Goal: Find specific page/section: Find specific page/section

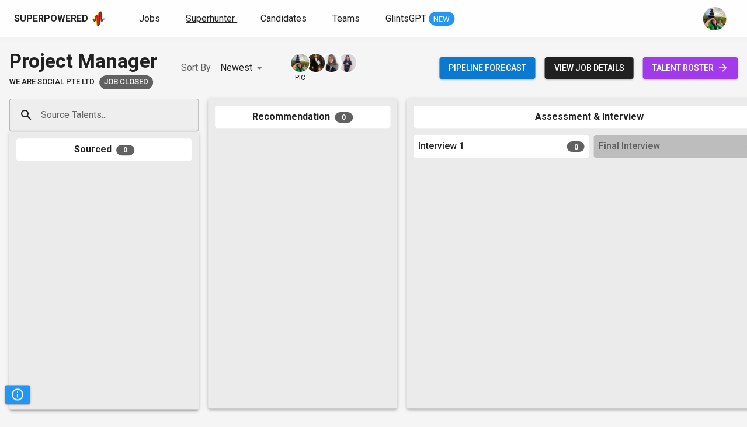
scroll to position [67, 0]
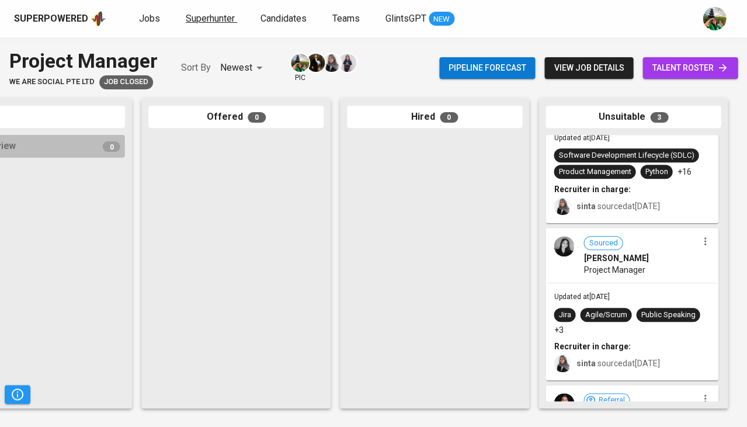
click at [201, 21] on span "Superhunter" at bounding box center [210, 18] width 49 height 11
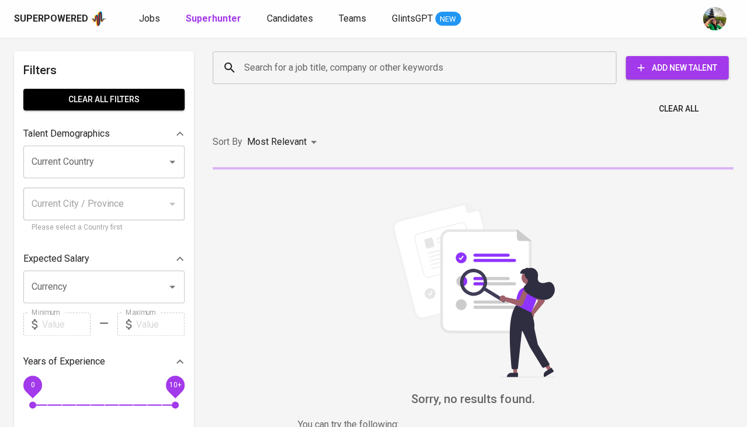
click at [268, 65] on input "Search for a job title, company or other keywords" at bounding box center [417, 68] width 352 height 22
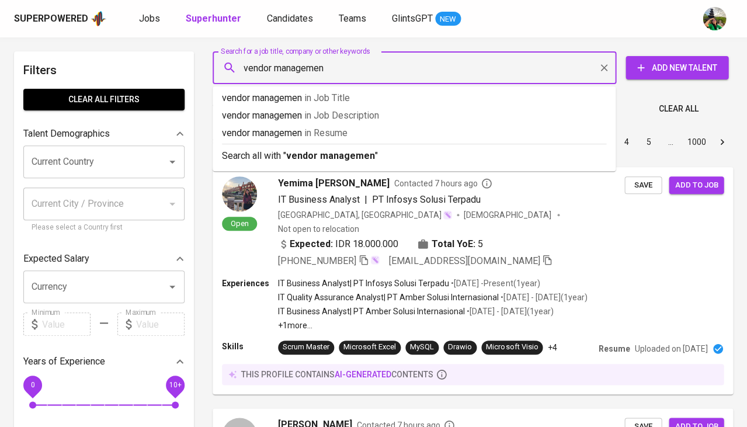
type input "vendor management"
click at [295, 131] on p "vendor management in [GEOGRAPHIC_DATA]" at bounding box center [414, 133] width 384 height 14
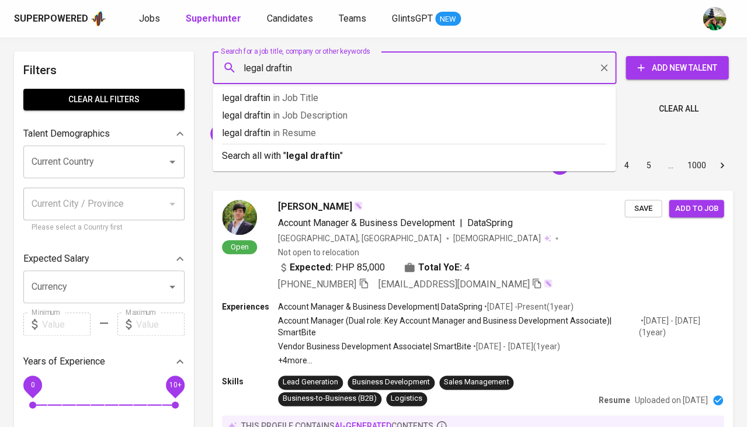
type input "legal drafting"
click at [321, 136] on span "in [GEOGRAPHIC_DATA]" at bounding box center [299, 132] width 43 height 11
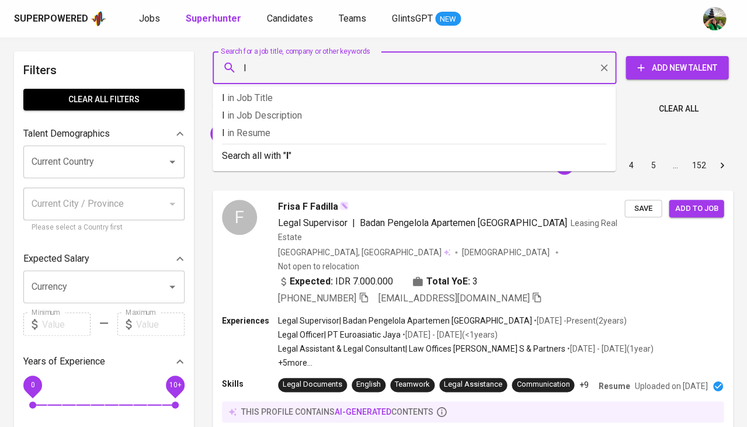
type input "IT"
click at [278, 135] on p "IT in [GEOGRAPHIC_DATA]" at bounding box center [414, 133] width 384 height 14
